Goal: Navigation & Orientation: Find specific page/section

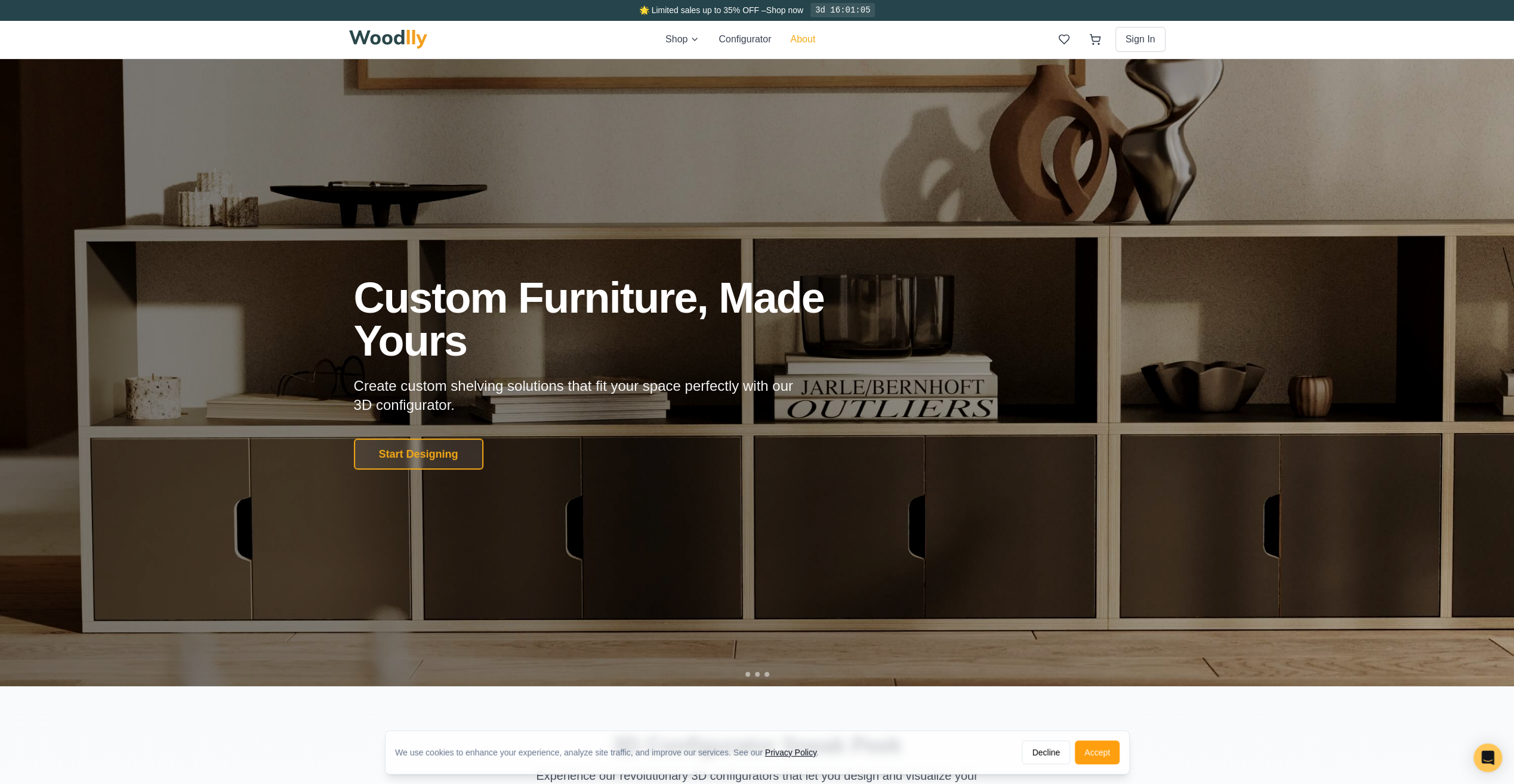
click at [809, 40] on button "About" at bounding box center [802, 39] width 25 height 15
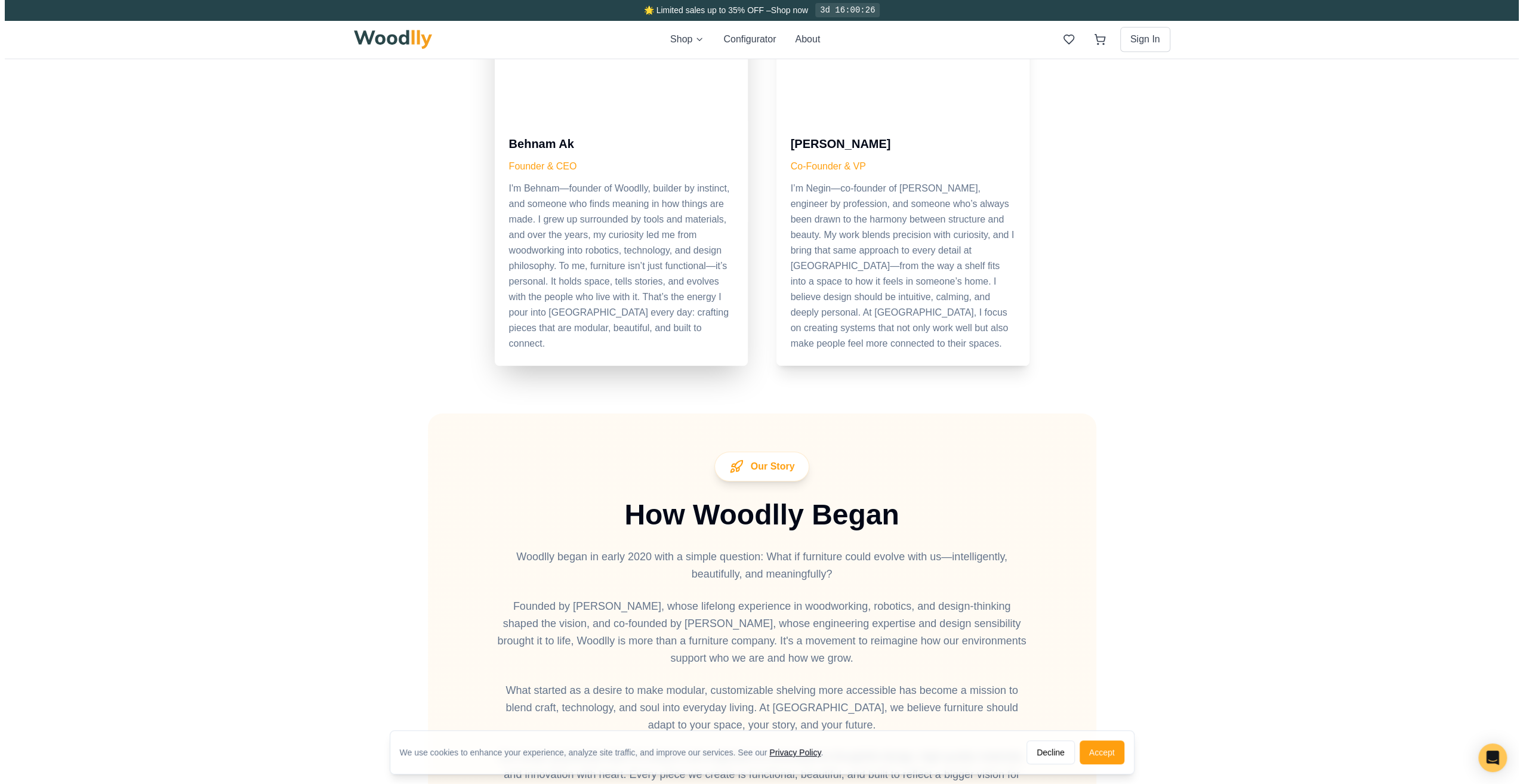
scroll to position [656, 0]
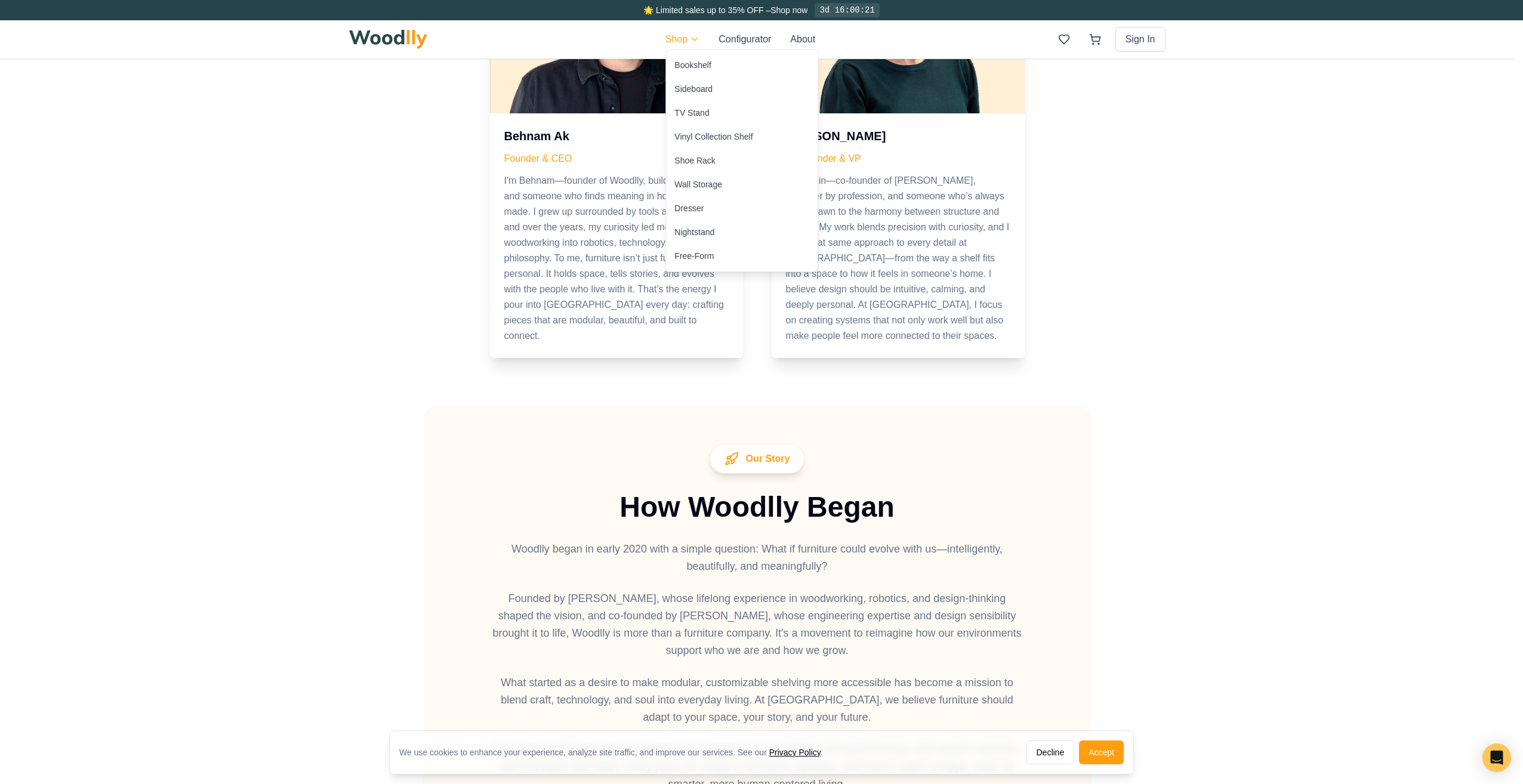
click at [725, 159] on div "Shoe Rack" at bounding box center [741, 160] width 151 height 24
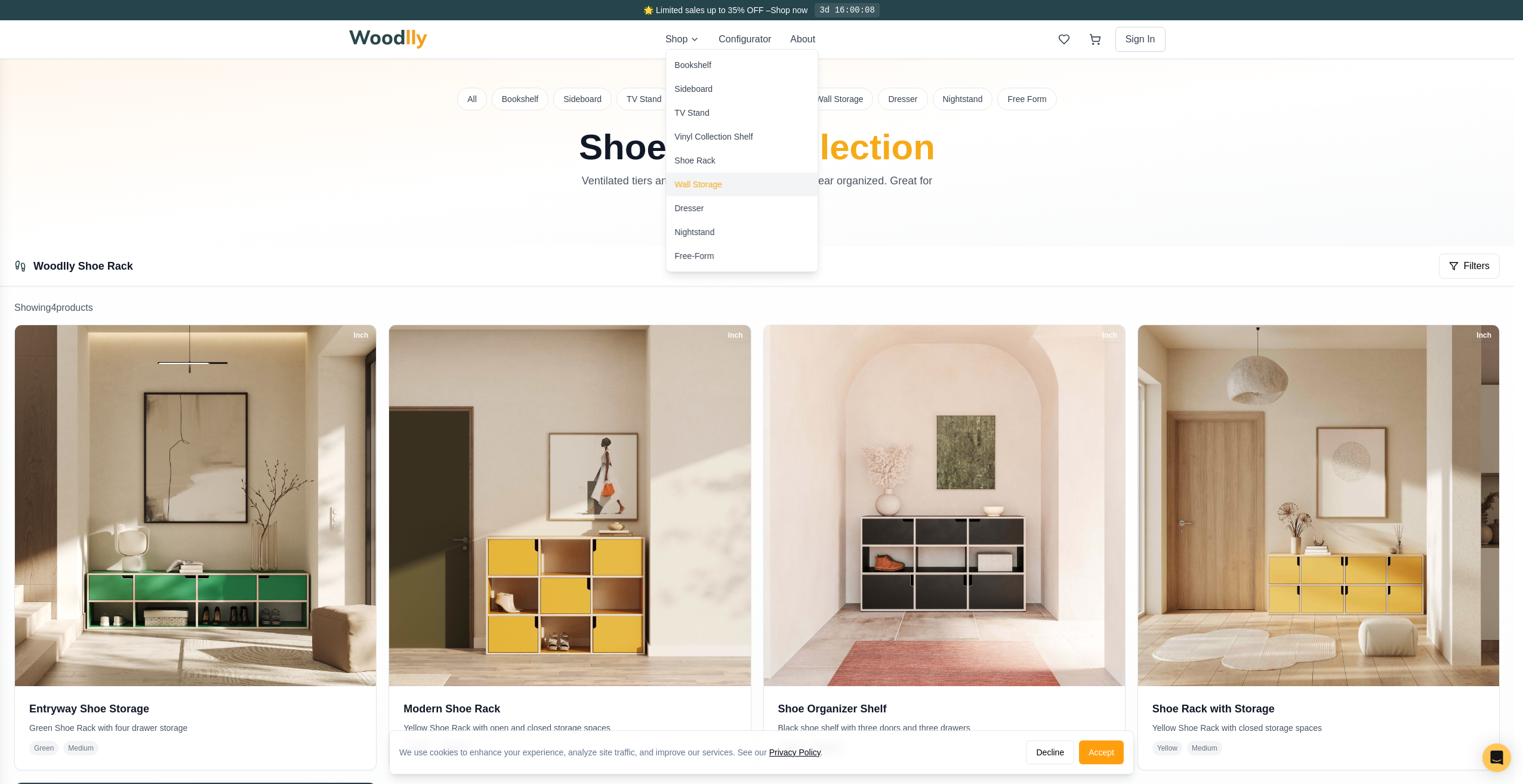
click at [725, 187] on div "Wall Storage" at bounding box center [741, 184] width 151 height 24
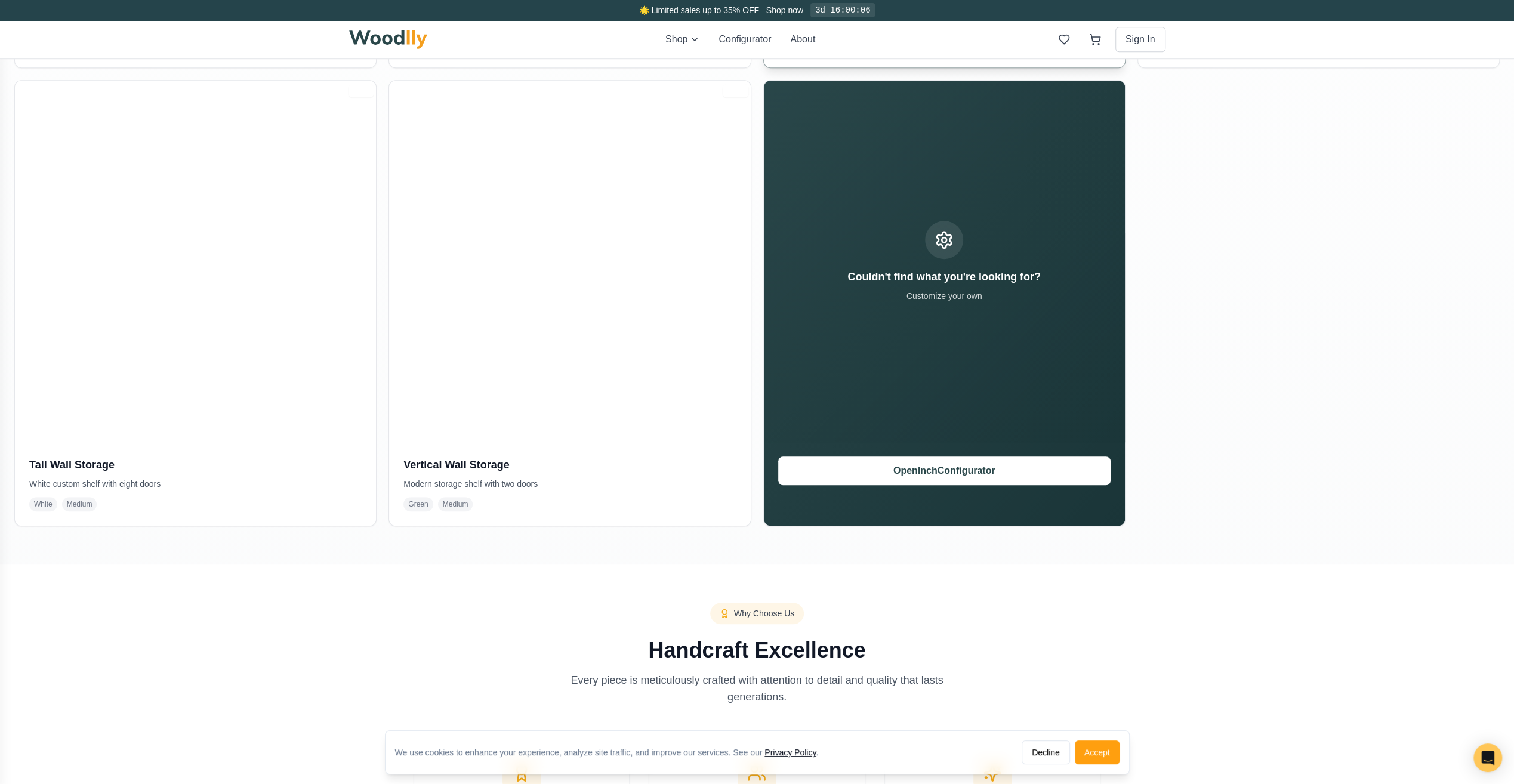
scroll to position [716, 0]
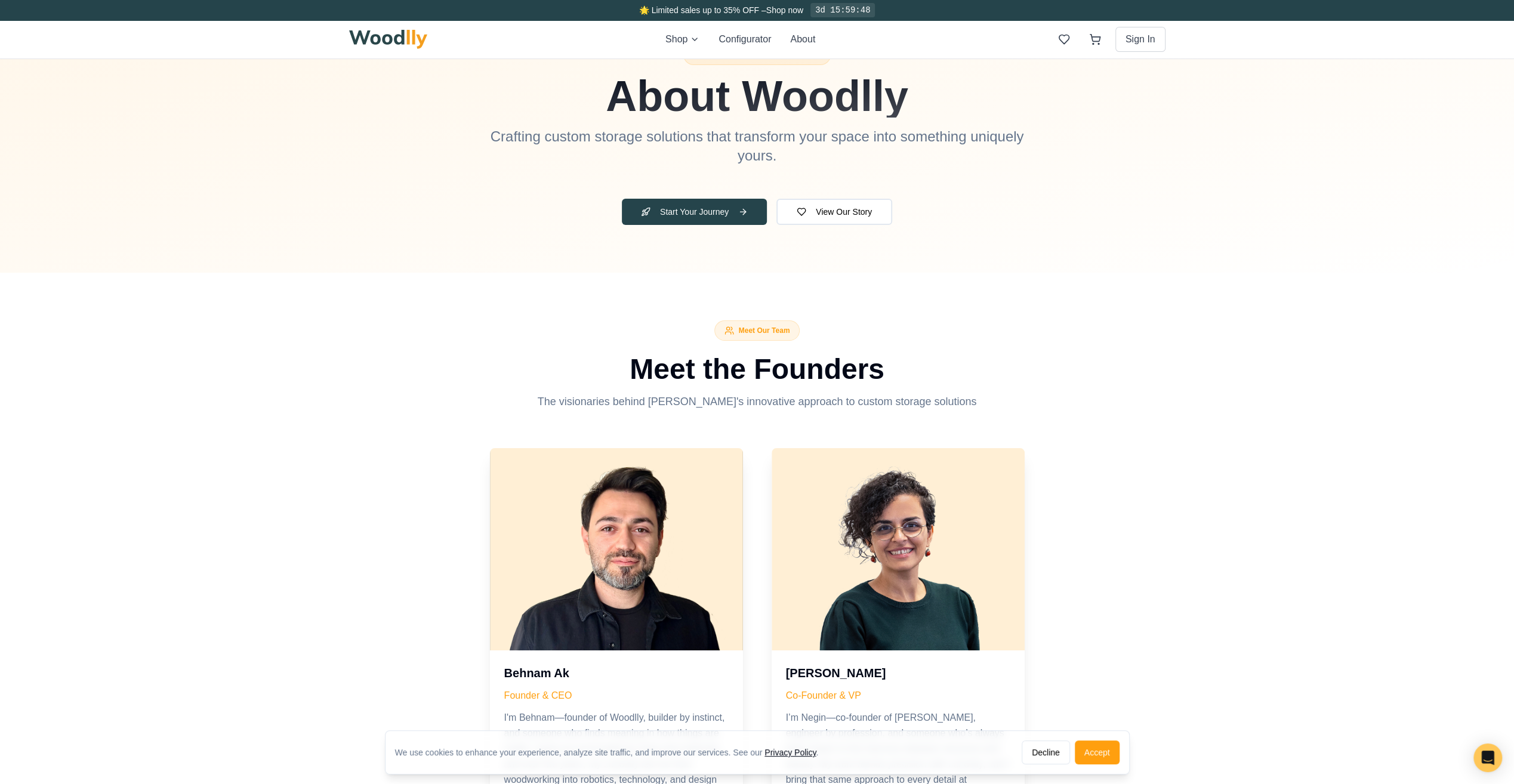
scroll to position [119, 0]
